Goal: Check status: Check status

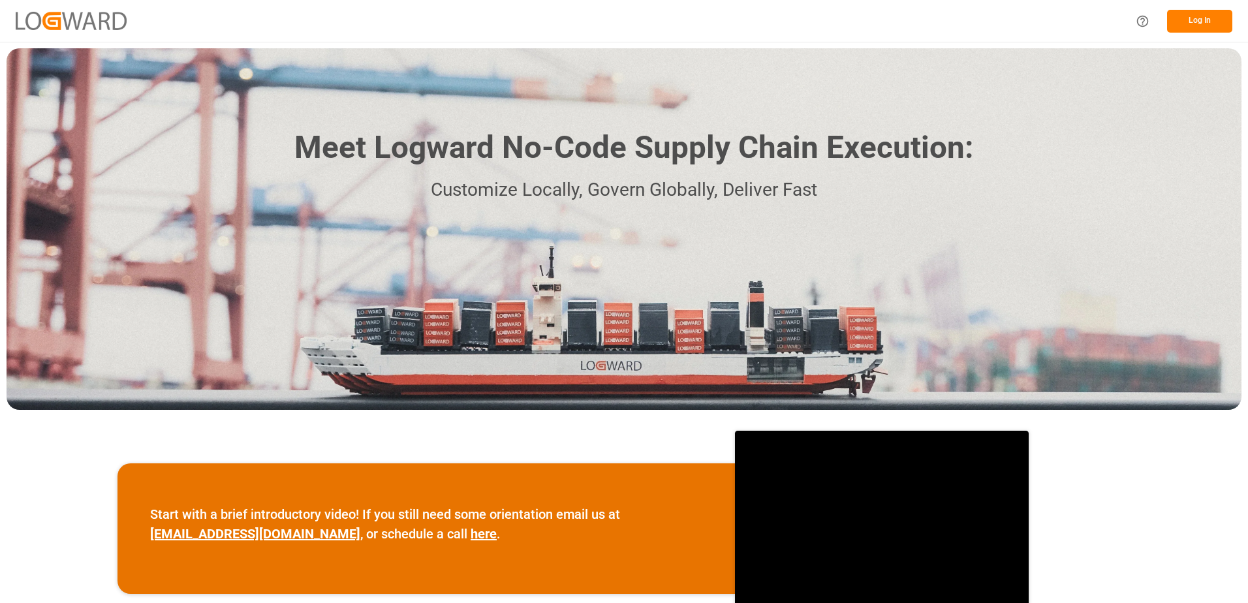
click at [1209, 20] on button "Log In" at bounding box center [1199, 21] width 65 height 23
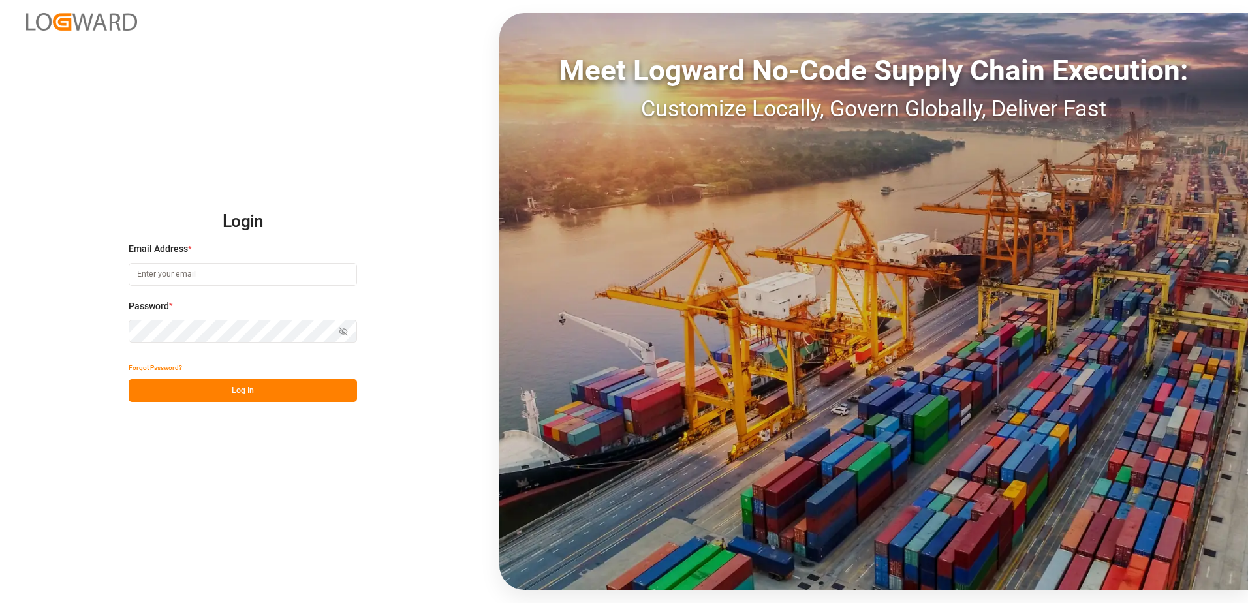
type input "[EMAIL_ADDRESS][DOMAIN_NAME]"
click at [245, 397] on button "Log In" at bounding box center [243, 390] width 229 height 23
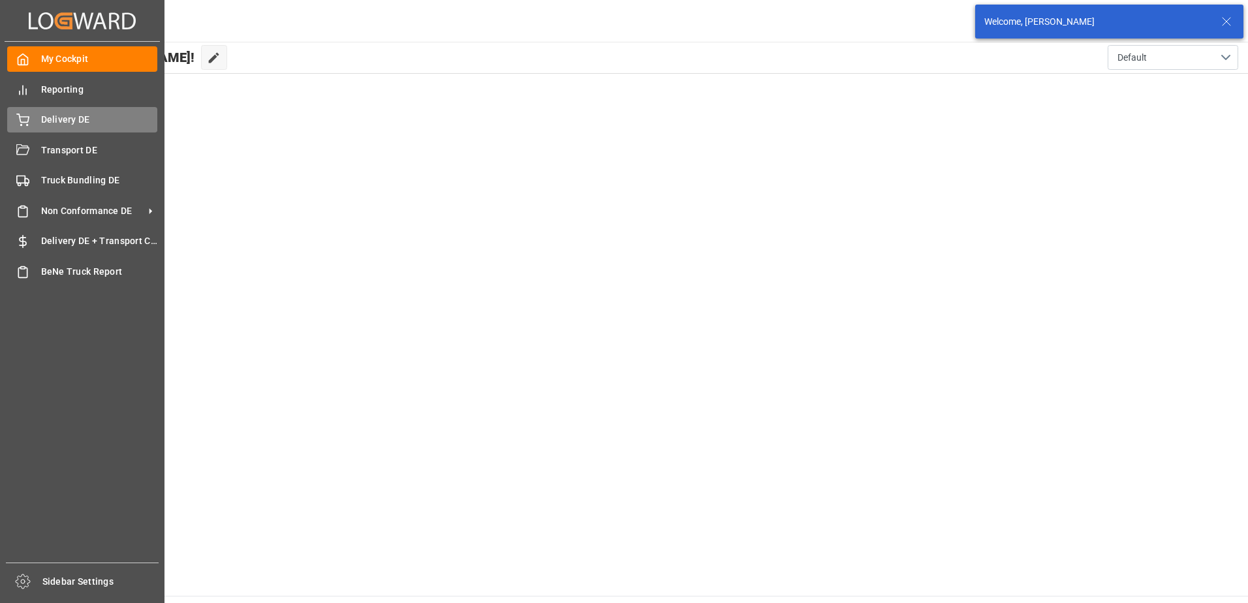
click at [31, 117] on div "Delivery DE Delivery DE" at bounding box center [82, 119] width 150 height 25
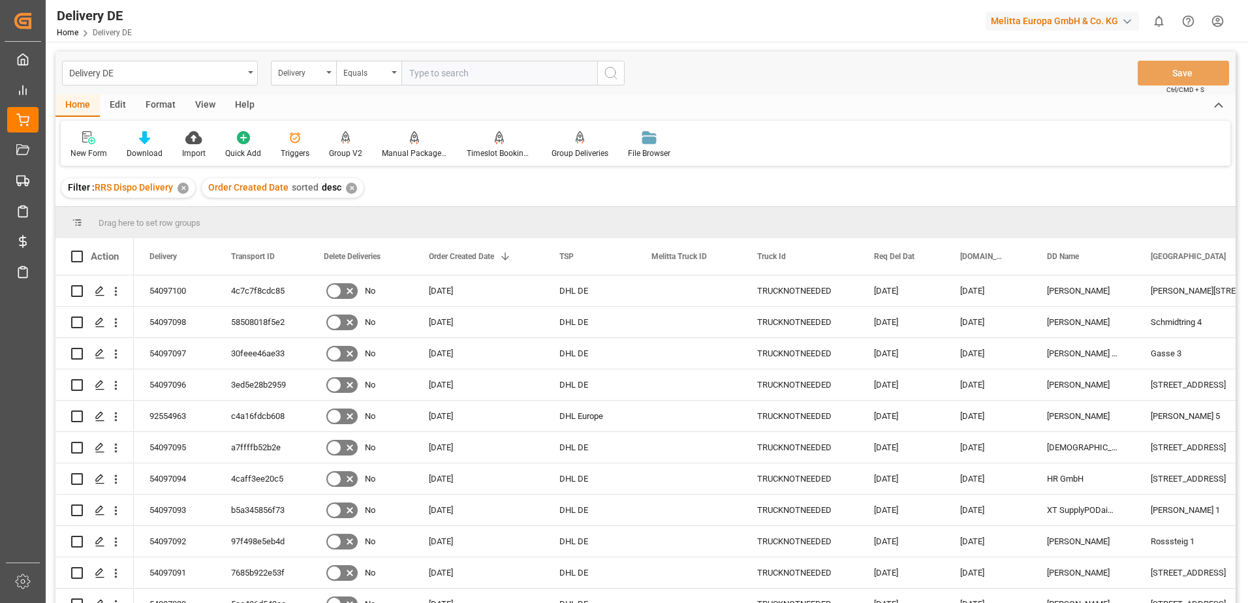
click at [434, 76] on input "text" at bounding box center [500, 73] width 196 height 25
type input "92553961"
click at [612, 74] on icon "search button" at bounding box center [611, 73] width 16 height 16
